Goal: Task Accomplishment & Management: Complete application form

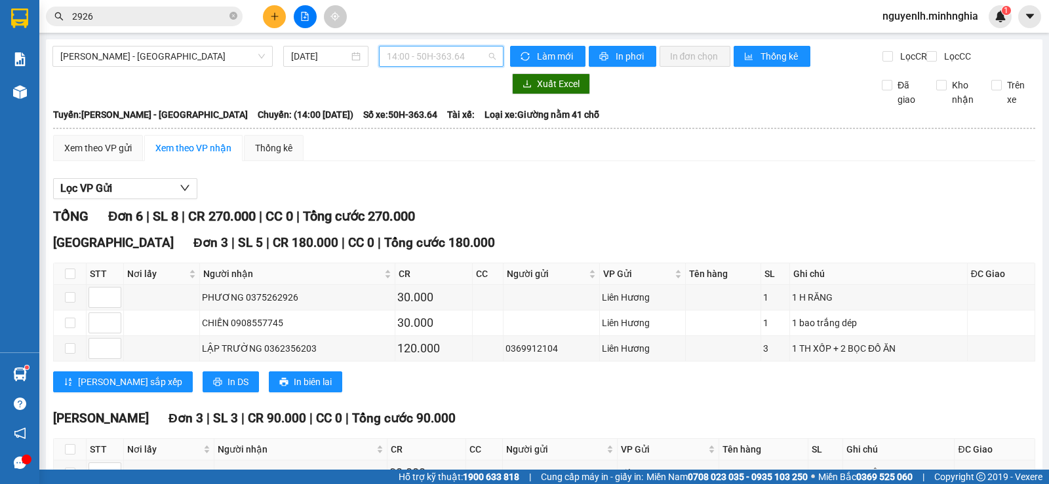
drag, startPoint x: 468, startPoint y: 58, endPoint x: 467, endPoint y: 68, distance: 10.5
click at [467, 67] on div "[PERSON_NAME] - [GEOGRAPHIC_DATA] [DATE] 14:00 - 50H-363.64" at bounding box center [277, 56] width 451 height 21
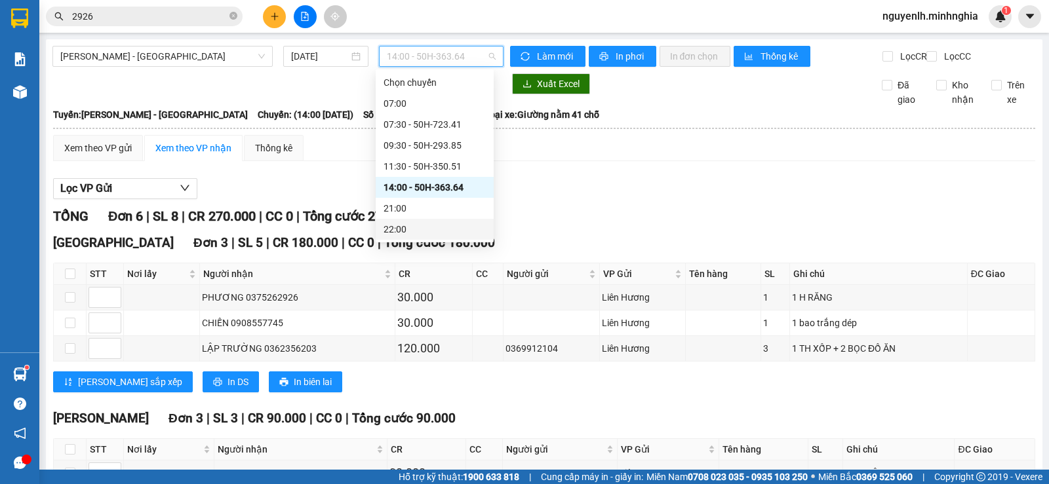
scroll to position [84, 0]
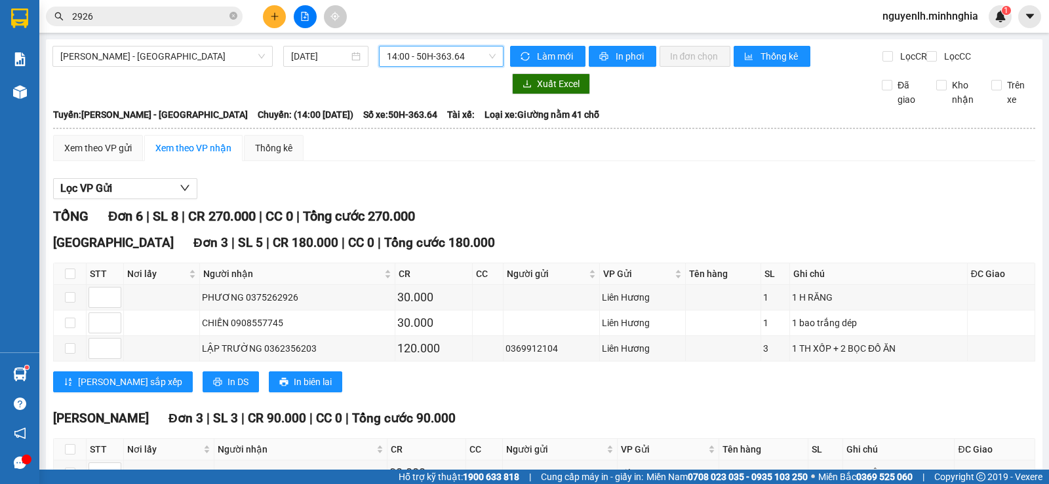
click at [191, 20] on input "2926" at bounding box center [149, 16] width 155 height 14
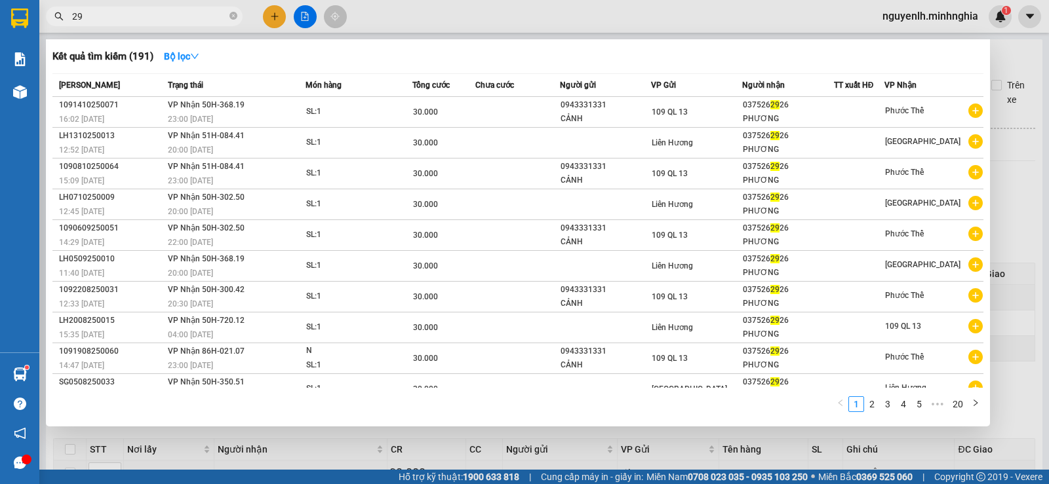
type input "2"
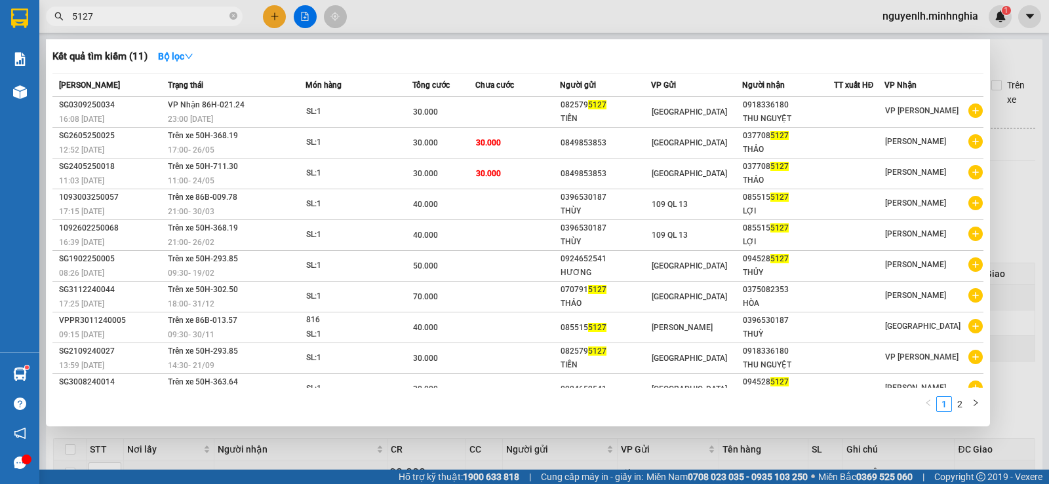
type input "5127"
click at [405, 28] on div at bounding box center [524, 242] width 1049 height 484
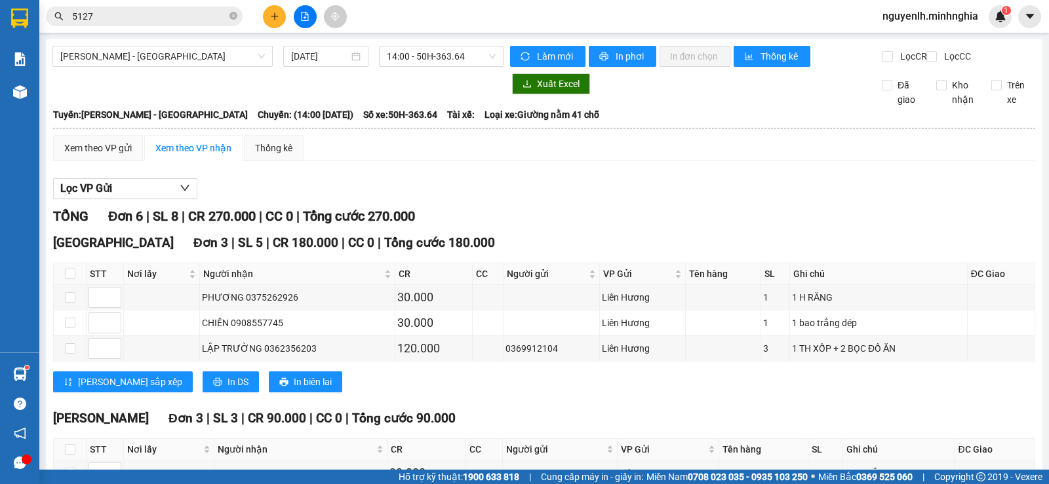
drag, startPoint x: 220, startPoint y: 58, endPoint x: 218, endPoint y: 75, distance: 16.4
click at [220, 60] on span "[PERSON_NAME] - [GEOGRAPHIC_DATA]" at bounding box center [162, 57] width 204 height 20
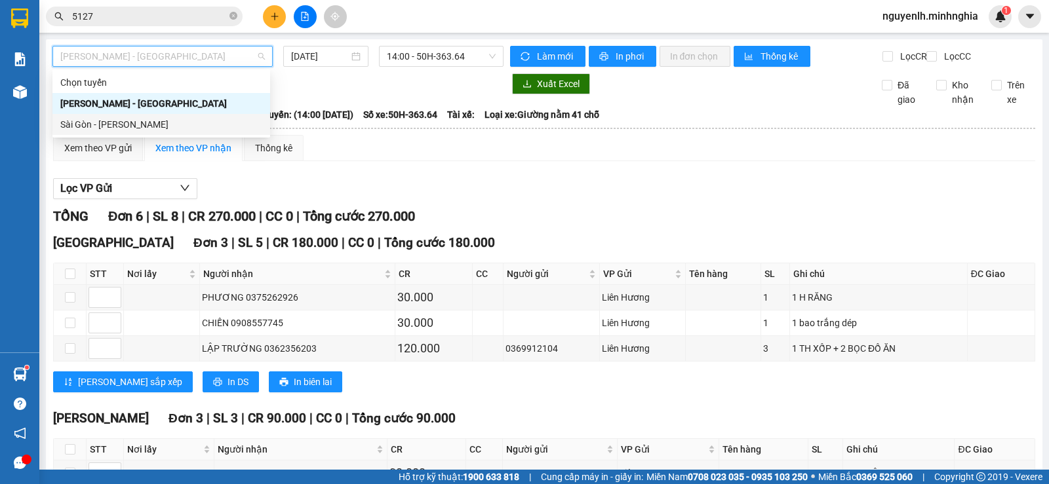
click at [207, 116] on div "Sài Gòn - [PERSON_NAME]" at bounding box center [161, 124] width 218 height 21
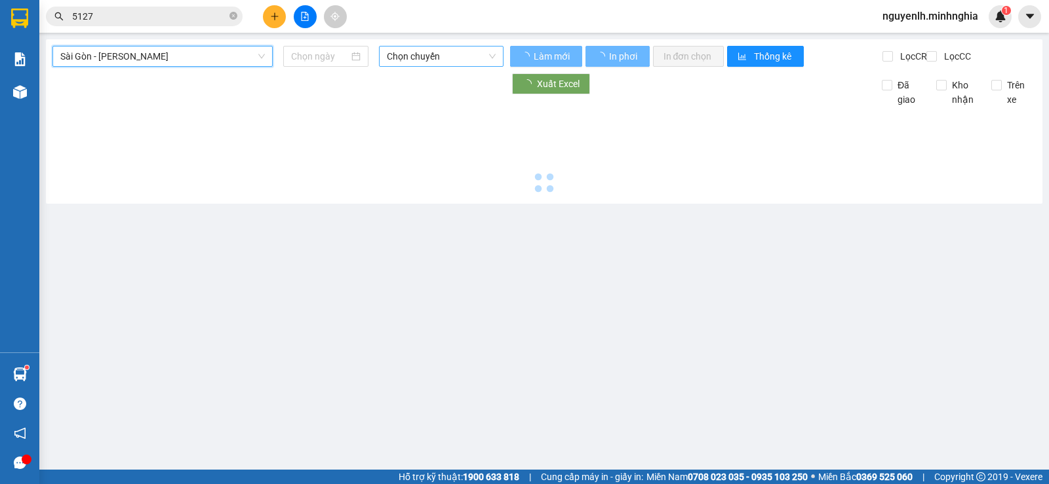
type input "[DATE]"
click at [411, 52] on span "Chọn chuyến" at bounding box center [441, 57] width 108 height 20
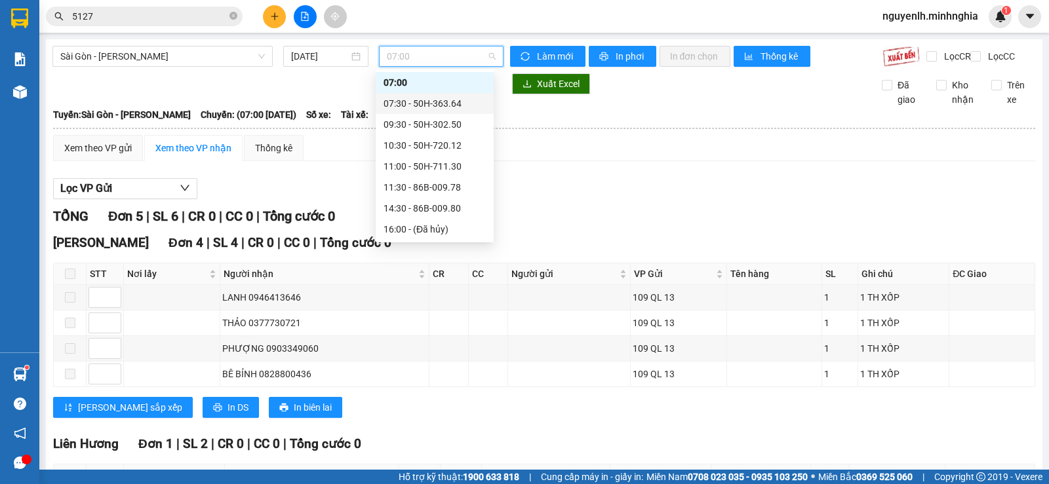
click at [432, 106] on div "07:30 - 50H-363.64" at bounding box center [434, 103] width 102 height 14
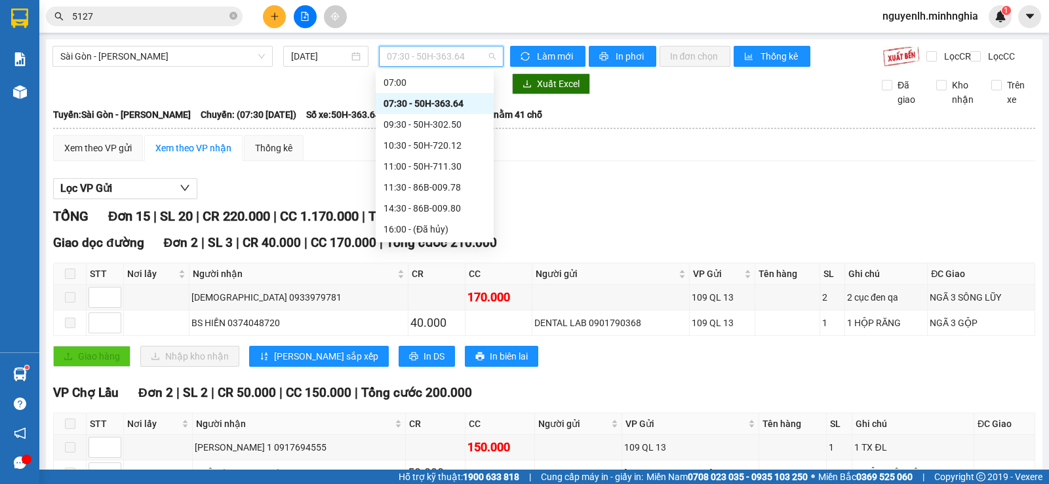
click at [452, 52] on span "07:30 - 50H-363.64" at bounding box center [441, 57] width 108 height 20
click at [459, 129] on div "09:30 - 50H-302.50" at bounding box center [434, 124] width 102 height 14
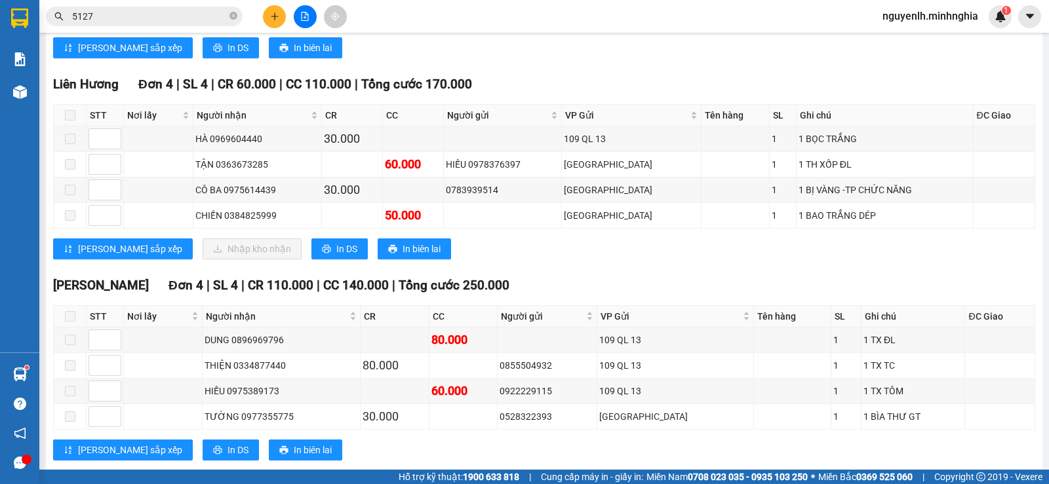
scroll to position [328, 0]
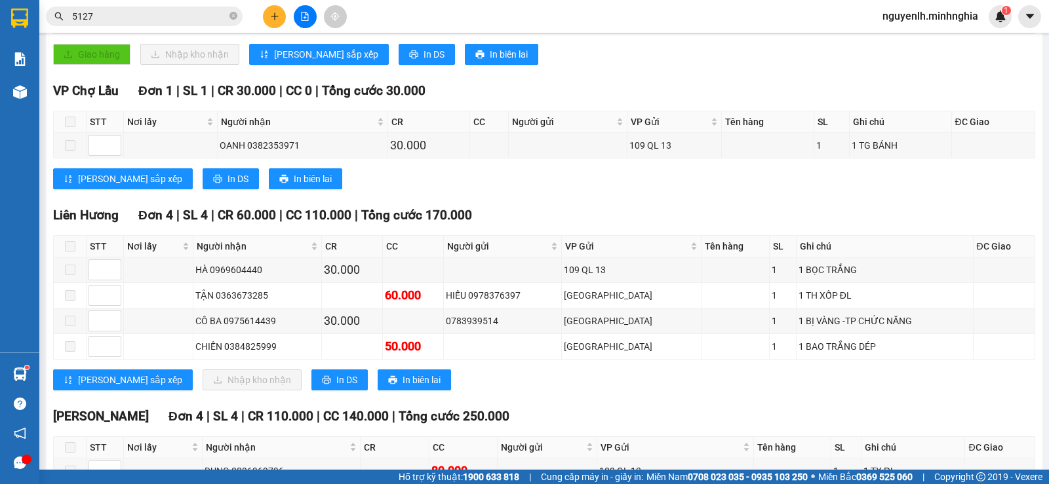
click at [379, 199] on div "[PERSON_NAME][GEOGRAPHIC_DATA][PERSON_NAME] 1 | SL 1 | CR 30.000 | CC 0 | [PERS…" at bounding box center [544, 140] width 982 height 118
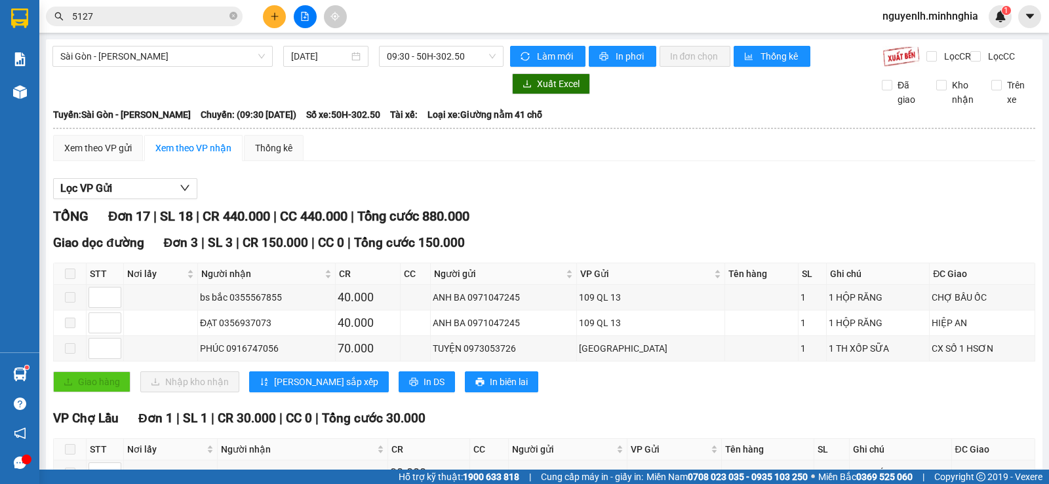
click at [119, 18] on input "5127" at bounding box center [149, 16] width 155 height 14
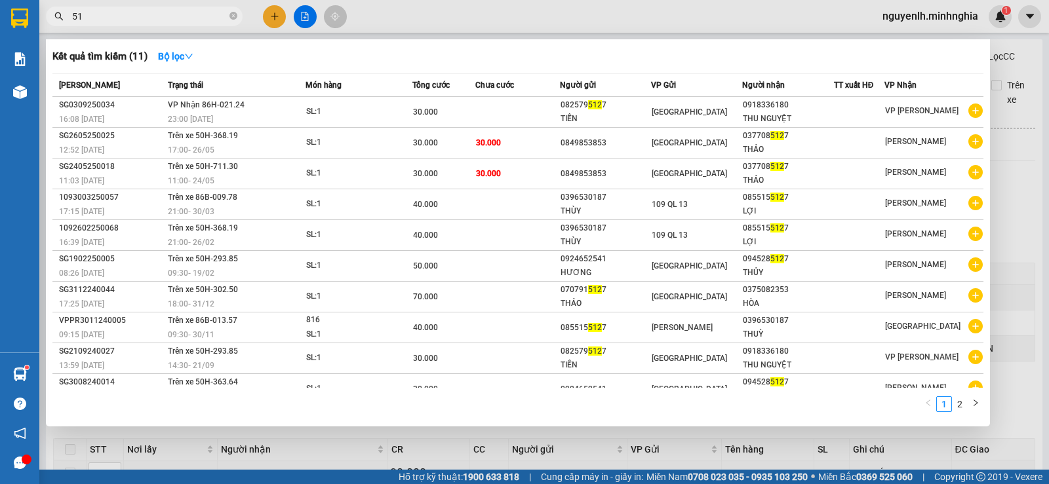
type input "5"
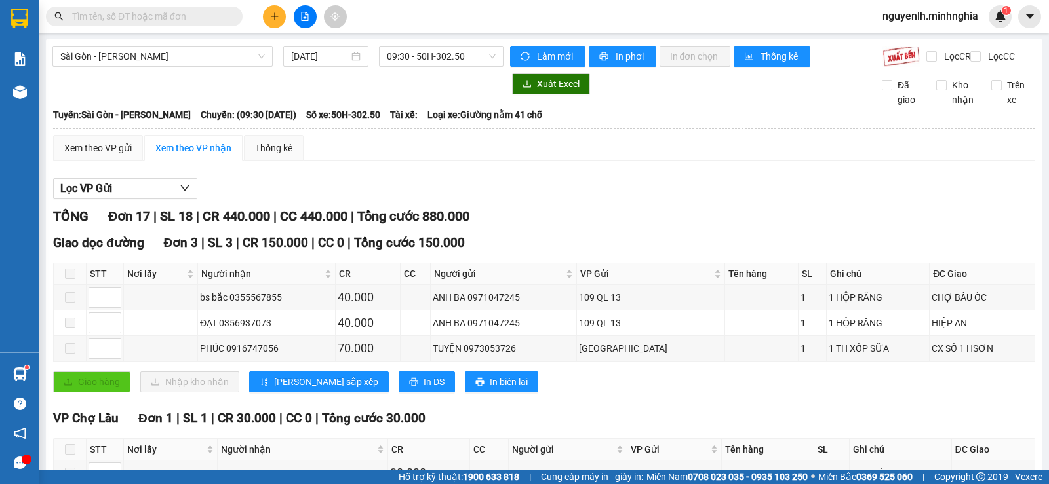
click at [168, 16] on input "text" at bounding box center [149, 16] width 155 height 14
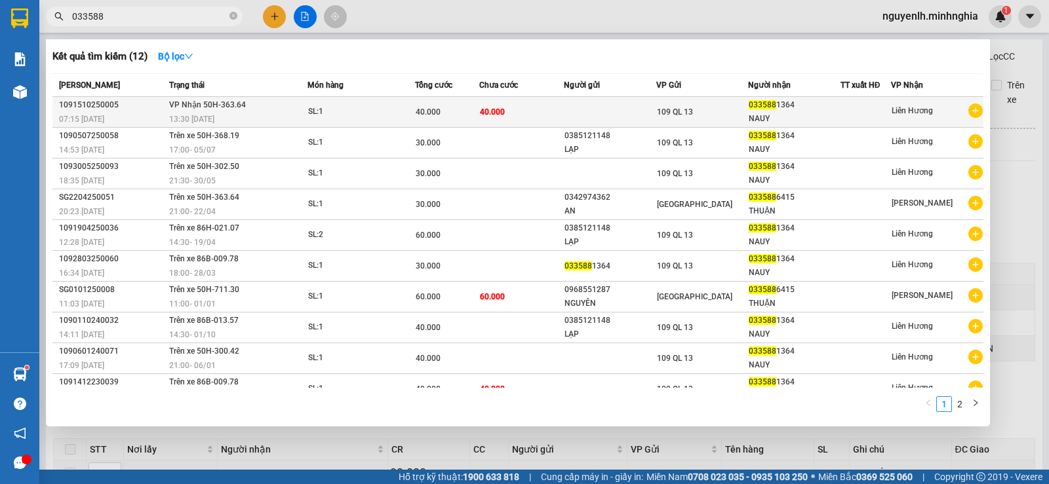
type input "033588"
click at [761, 113] on div "NAUY" at bounding box center [793, 119] width 90 height 14
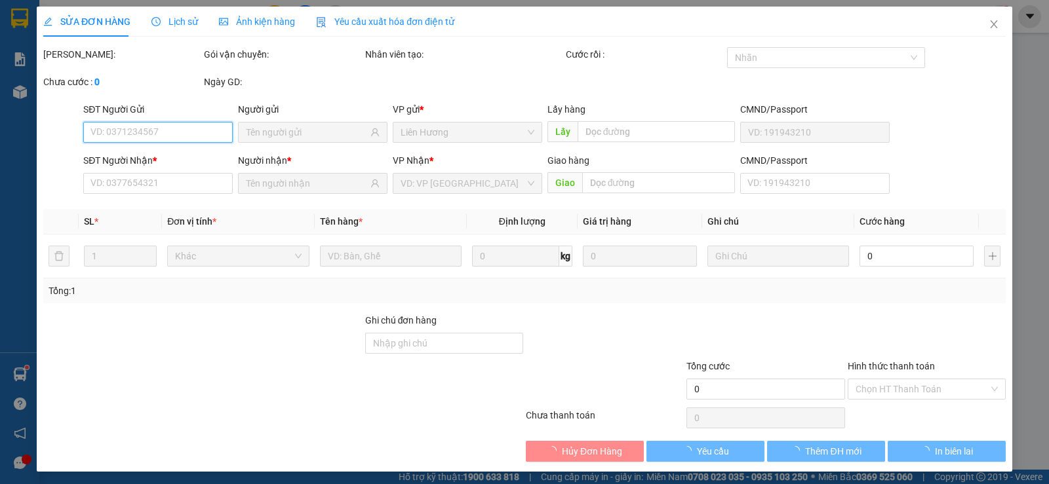
type input "0335881364"
type input "NAUY"
type input "40.000"
